Goal: Task Accomplishment & Management: Manage account settings

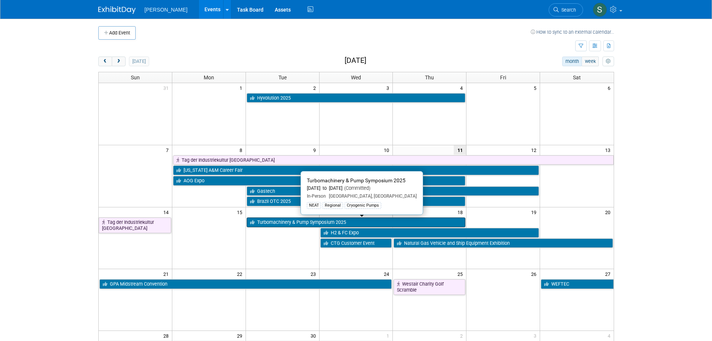
click at [304, 219] on link "Turbomachinery & Pump Symposium 2025" at bounding box center [356, 222] width 219 height 10
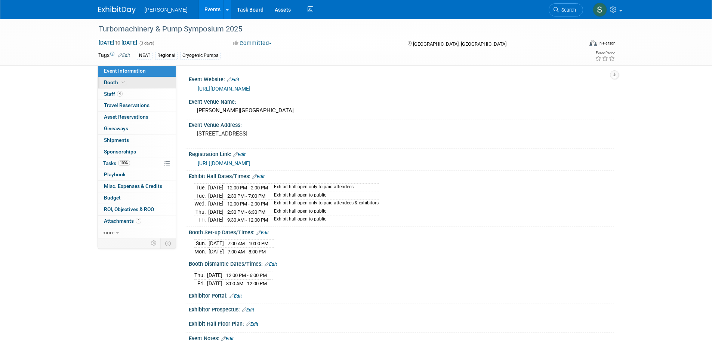
click at [155, 83] on link "Booth" at bounding box center [137, 82] width 78 height 11
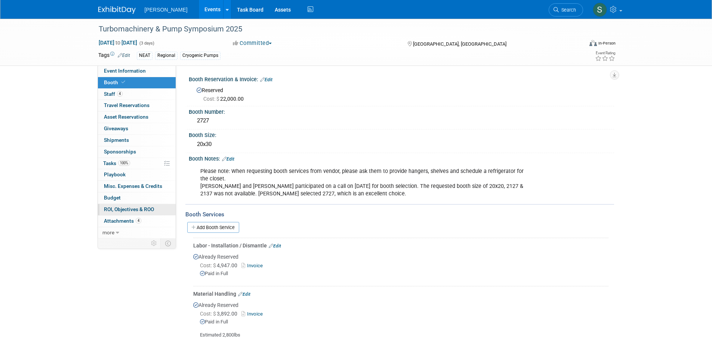
click at [142, 211] on span "ROI, Objectives & ROO 0" at bounding box center [129, 209] width 50 height 6
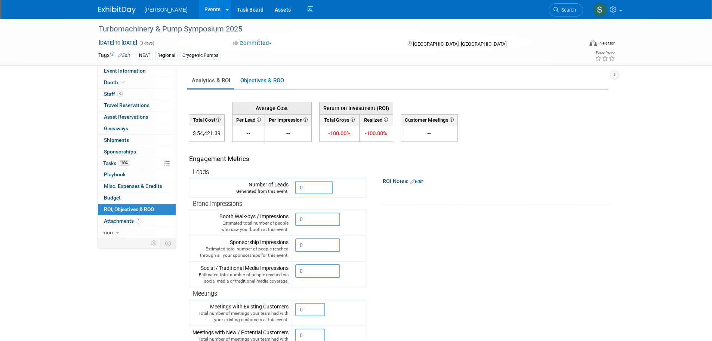
click at [80, 91] on div "Turbomachinery & Pump Symposium 2025 [DATE] to [DATE] (3 days) [DATE] to [DATE]…" at bounding box center [356, 238] width 712 height 438
click at [127, 87] on link "Booth" at bounding box center [137, 82] width 78 height 11
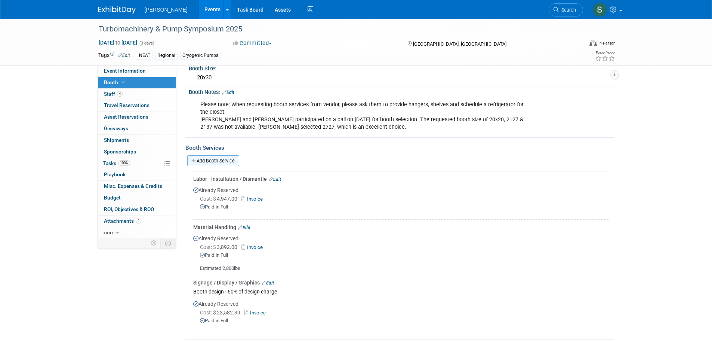
scroll to position [145, 0]
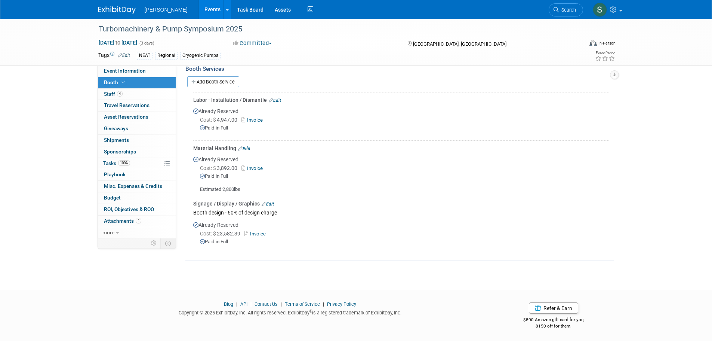
drag, startPoint x: 236, startPoint y: 242, endPoint x: 200, endPoint y: 208, distance: 49.7
click at [200, 208] on td "Signage / Display / Graphics Edit Booth design - 60% of design charge Already R…" at bounding box center [400, 224] width 415 height 58
click at [200, 208] on div "Booth design - 60% of design charge" at bounding box center [400, 212] width 415 height 10
click at [207, 83] on link "Add Booth Service" at bounding box center [213, 81] width 52 height 11
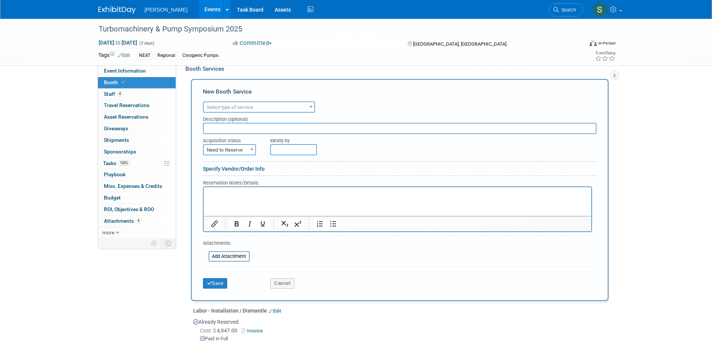
scroll to position [0, 0]
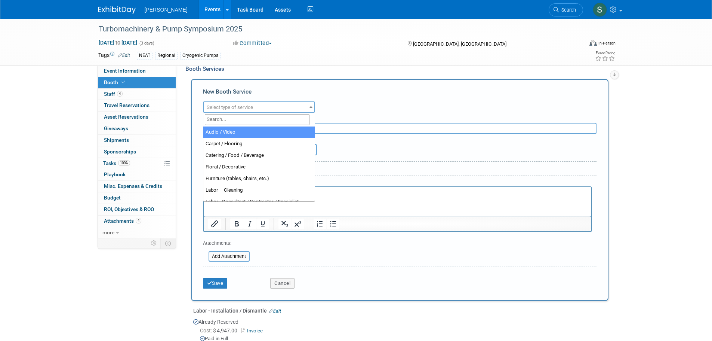
click at [227, 110] on span "Select type of service" at bounding box center [230, 107] width 46 height 6
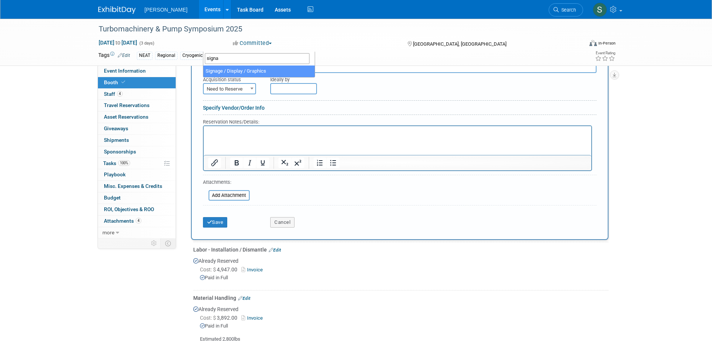
type input "signa"
select select "3"
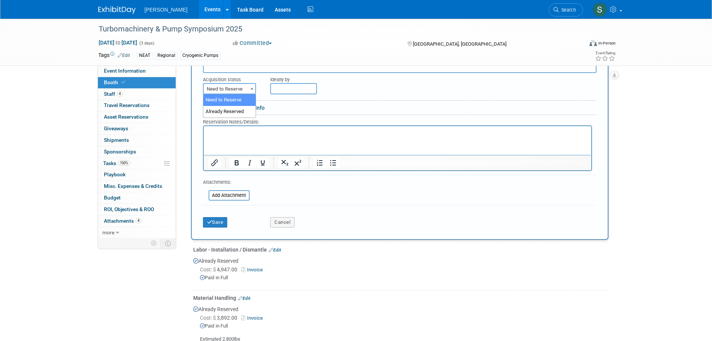
click at [245, 88] on span "Need to Reserve" at bounding box center [230, 89] width 52 height 10
select select "2"
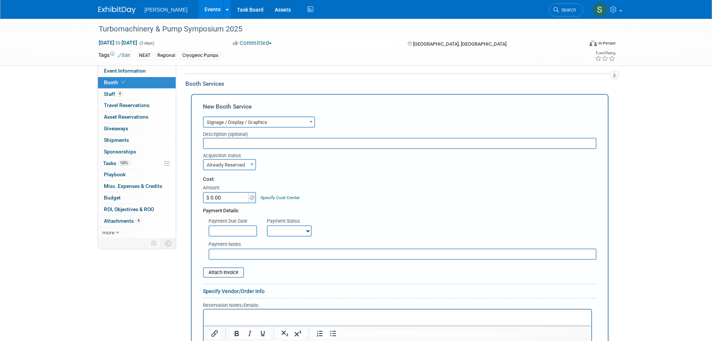
scroll to position [127, 0]
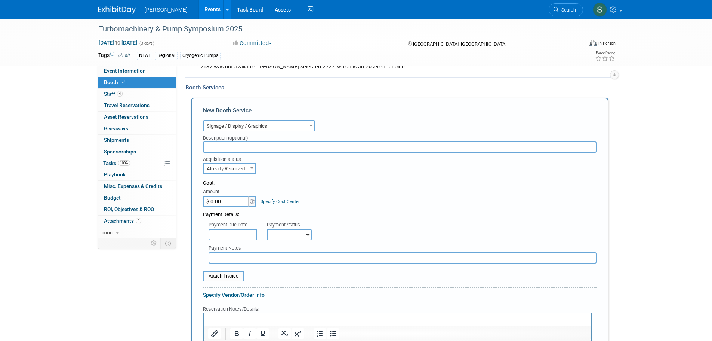
click at [258, 148] on input "text" at bounding box center [400, 146] width 394 height 11
type input "40% of design charge"
click at [234, 202] on input "$ 0.00" at bounding box center [226, 200] width 47 height 11
type input "$ 16,192.22"
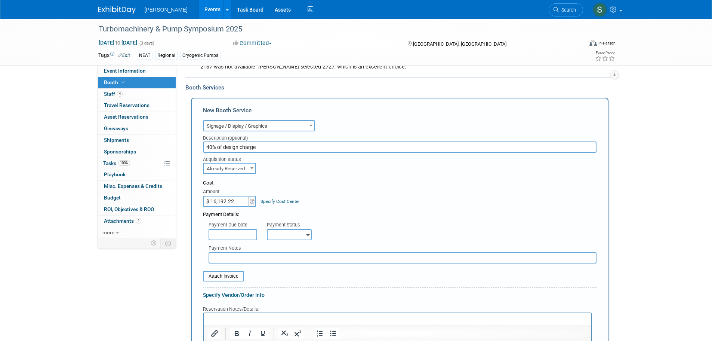
click at [287, 232] on select "Not Paid Yet Partially Paid Paid in Full" at bounding box center [289, 234] width 45 height 11
select select "1"
click at [267, 229] on select "Not Paid Yet Partially Paid Paid in Full" at bounding box center [289, 234] width 45 height 11
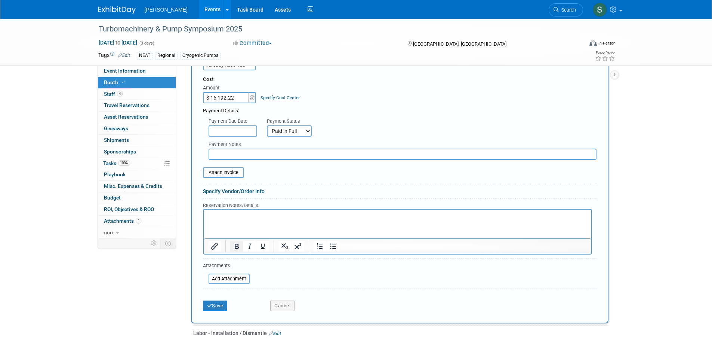
scroll to position [239, 0]
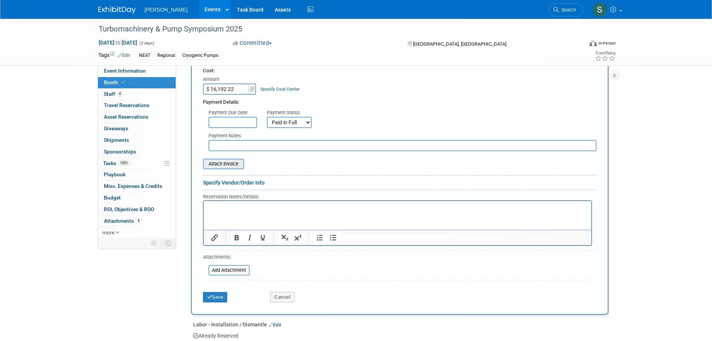
click at [222, 166] on input "file" at bounding box center [198, 163] width 89 height 9
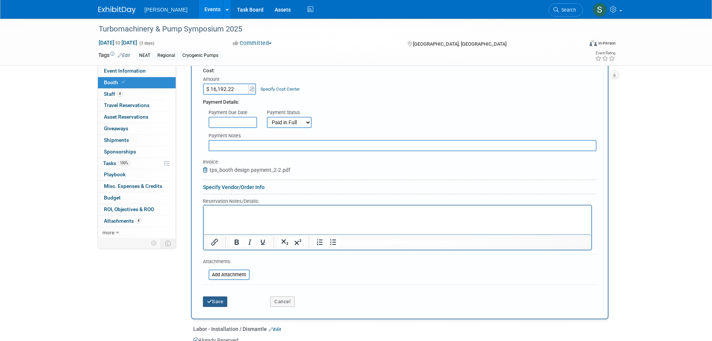
click at [221, 304] on button "Save" at bounding box center [215, 301] width 25 height 10
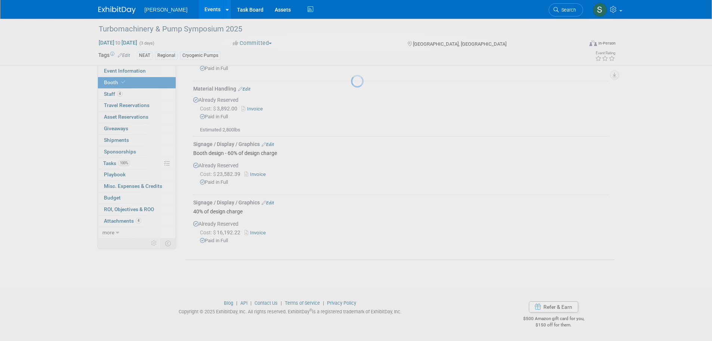
scroll to position [203, 0]
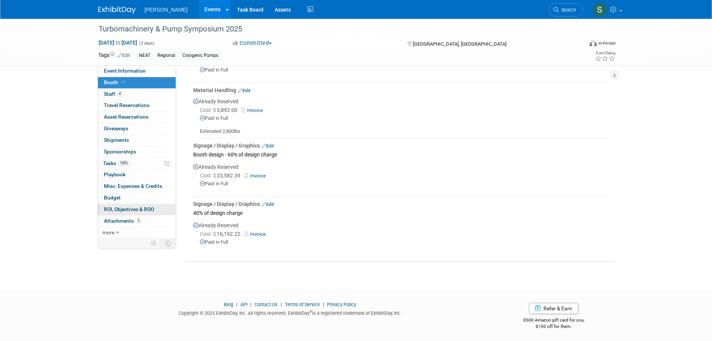
click at [146, 212] on link "0 ROI, Objectives & ROO 0" at bounding box center [137, 209] width 78 height 11
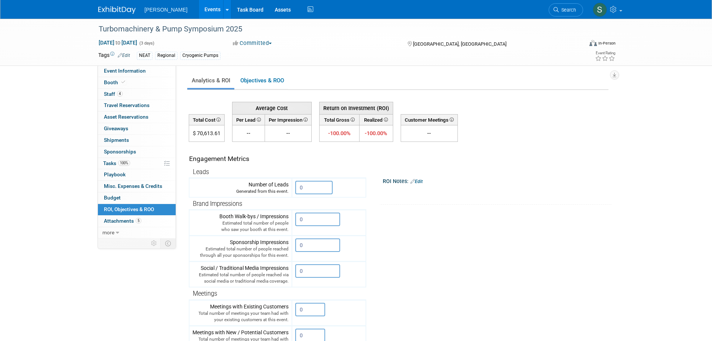
click at [63, 121] on div "Turbomachinery & Pump Symposium 2025 [DATE] to [DATE] (3 days) [DATE] to [DATE]…" at bounding box center [356, 238] width 712 height 438
click at [123, 81] on icon at bounding box center [123, 82] width 4 height 4
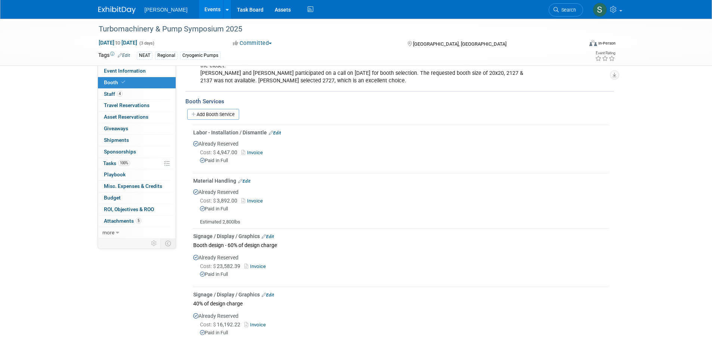
scroll to position [150, 0]
